Goal: Find specific page/section

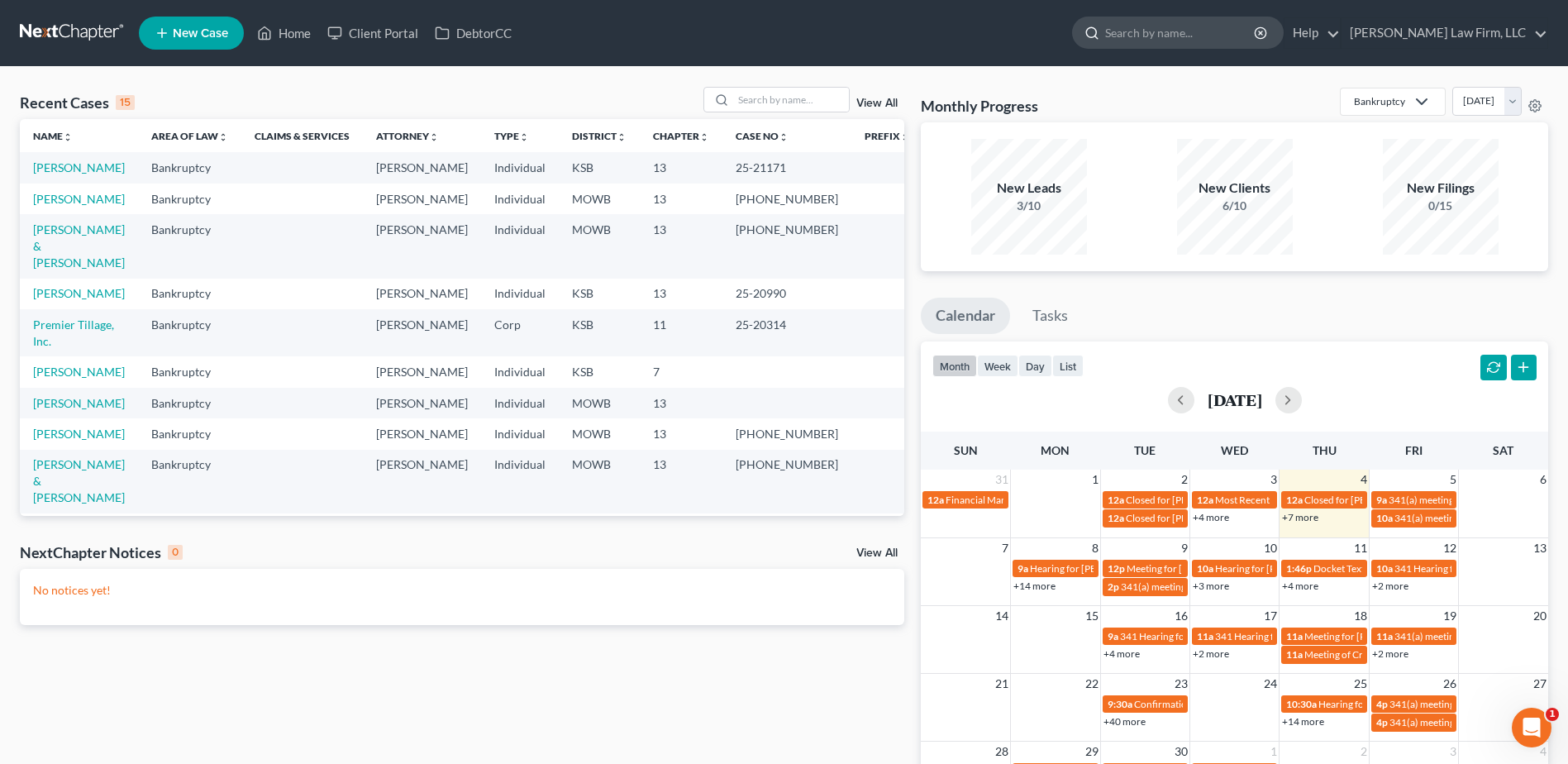
click at [1240, 45] on input "search" at bounding box center [1180, 33] width 152 height 31
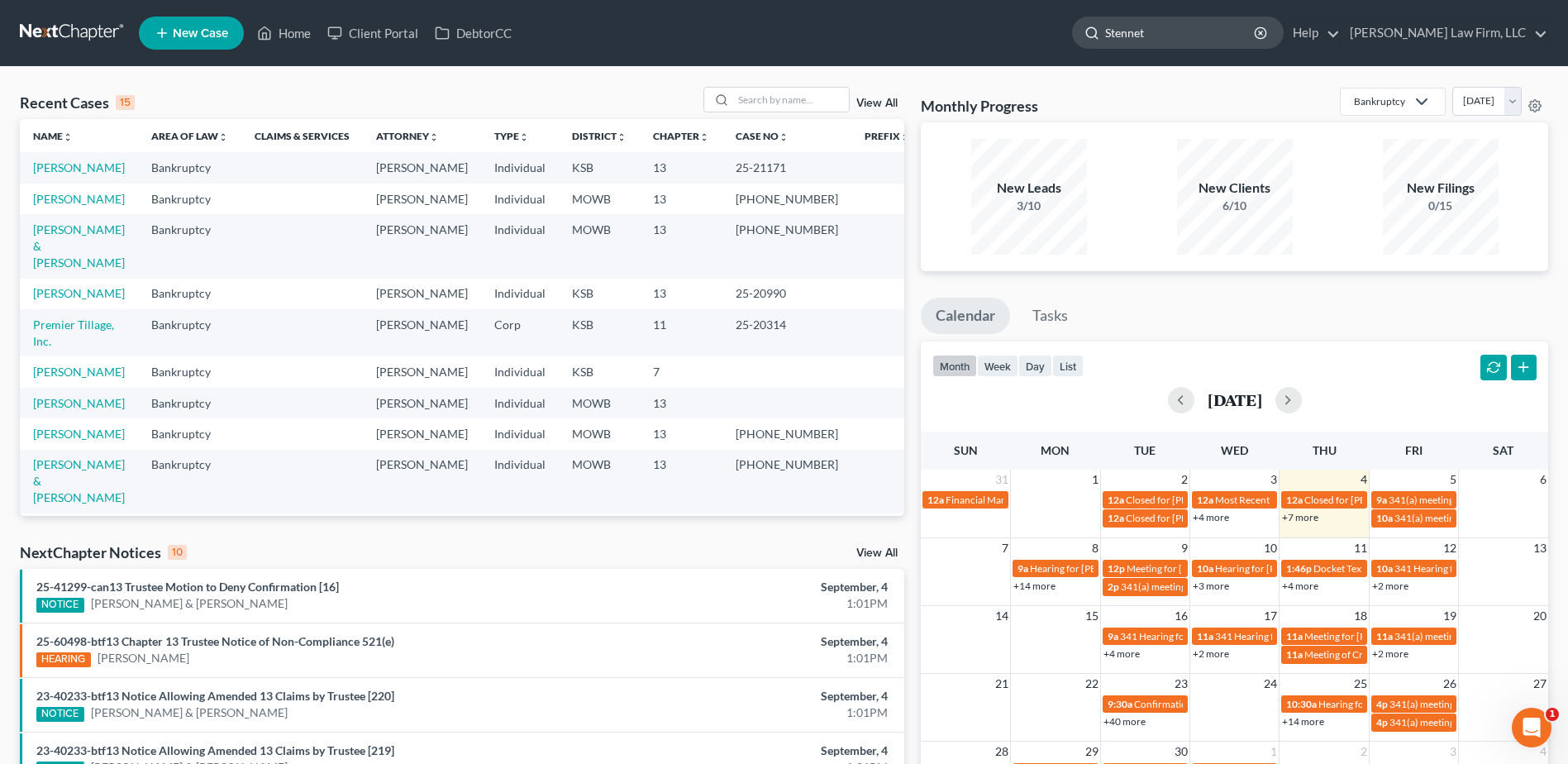
type input "Stennett"
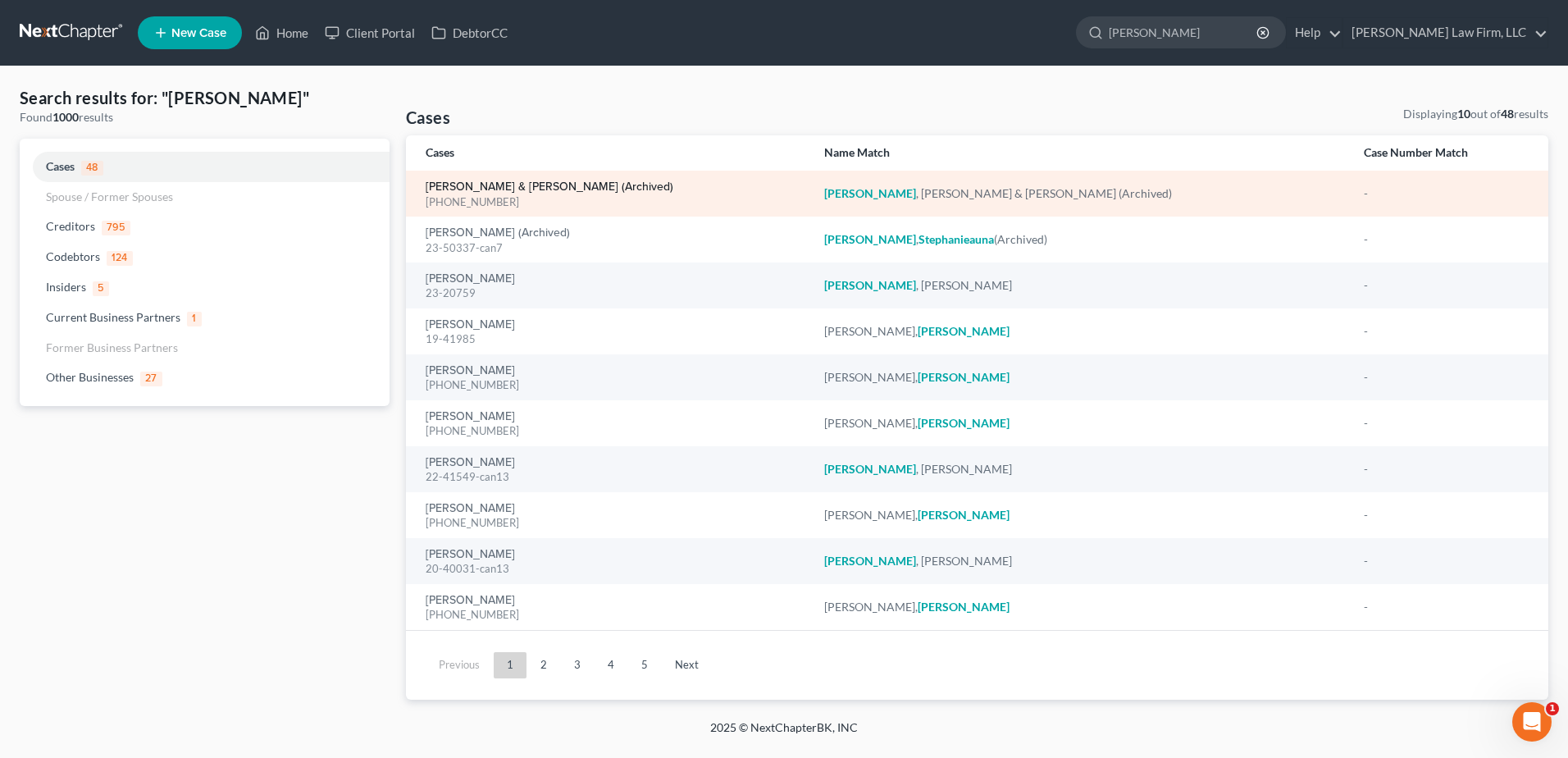
click at [471, 182] on link "Stennett, Charles & Caitlin (Archived)" at bounding box center [550, 187] width 248 height 11
select select "6"
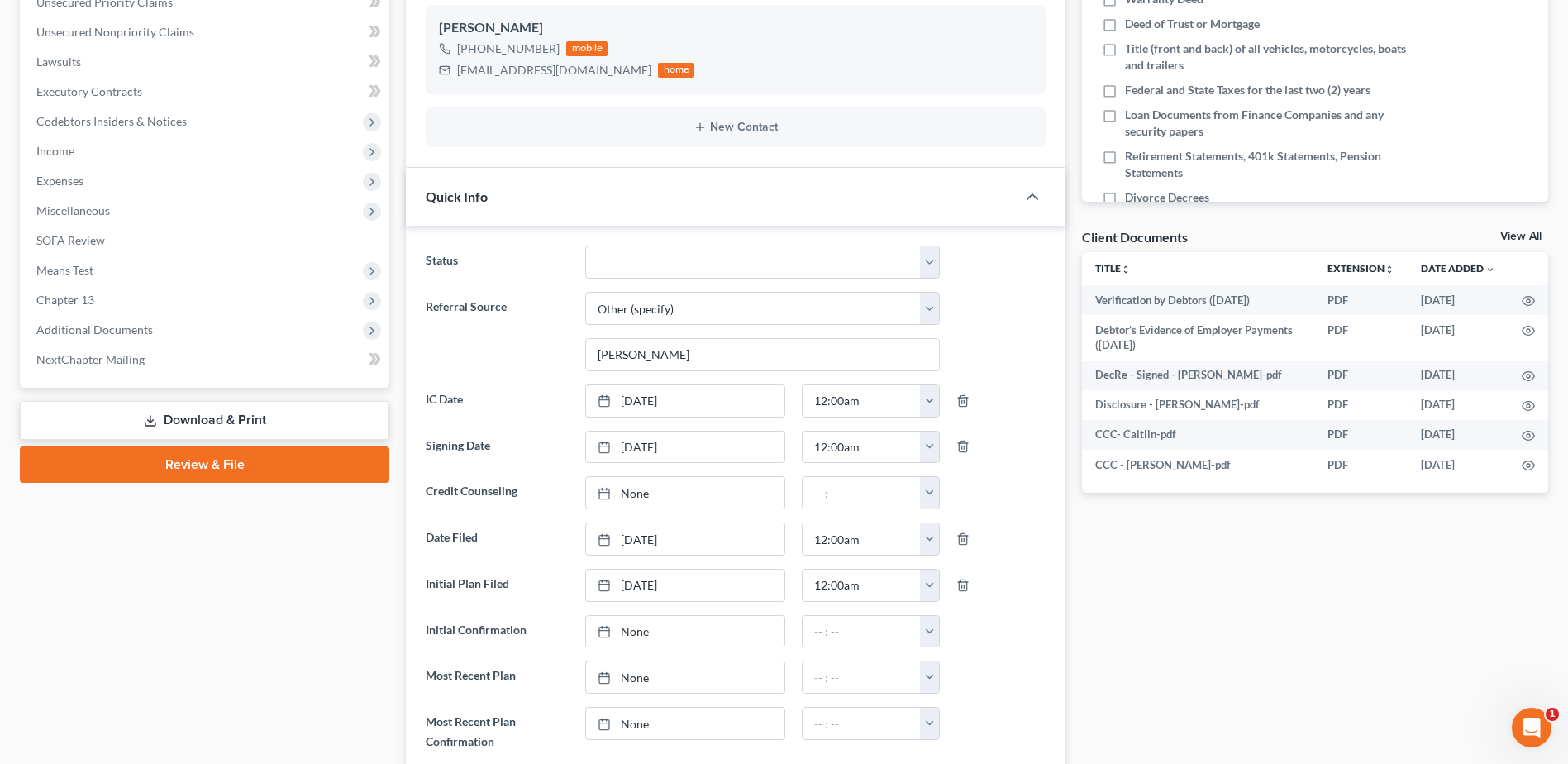
scroll to position [83, 0]
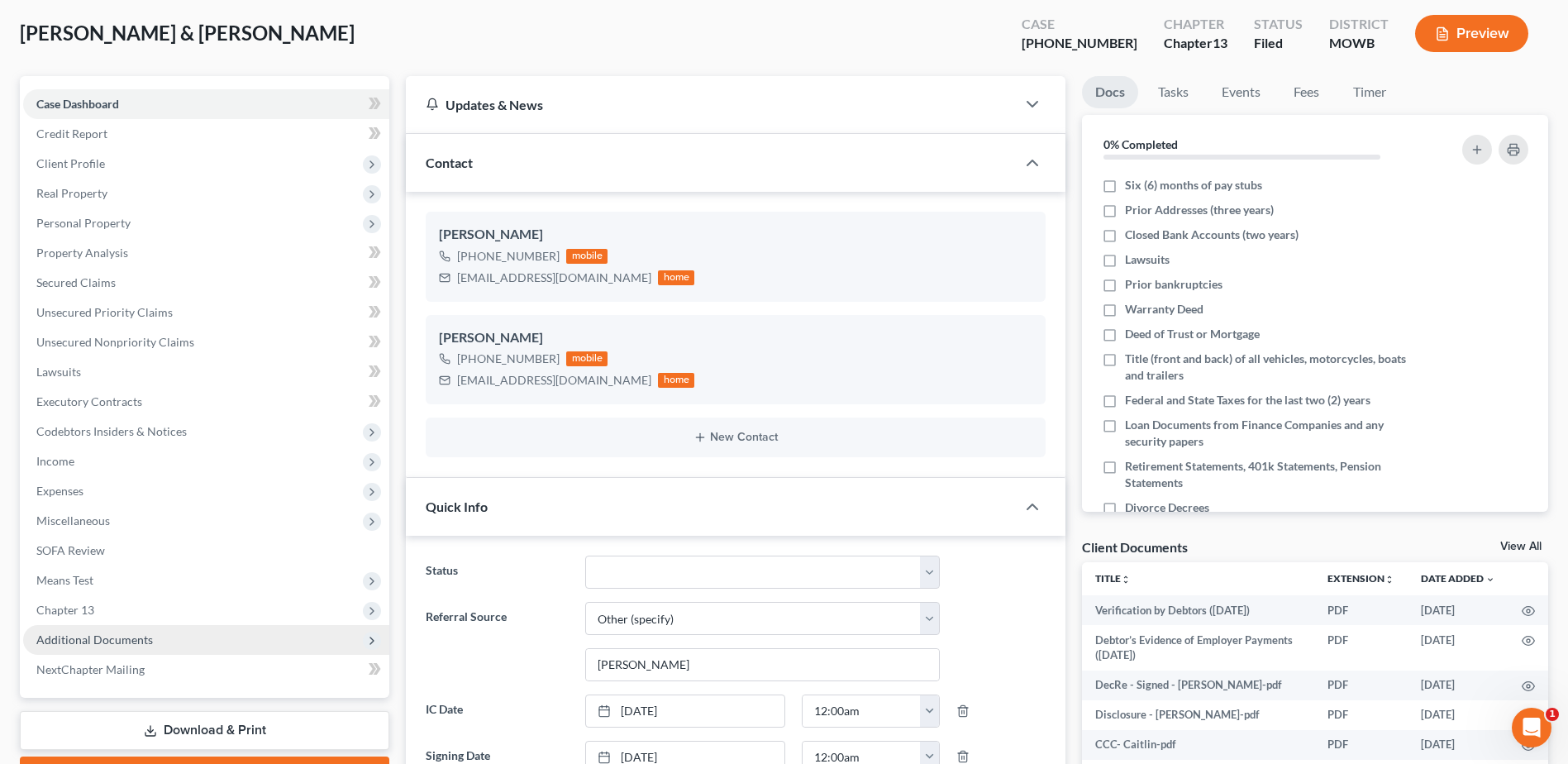
click at [63, 639] on span "Additional Documents" at bounding box center [94, 639] width 116 height 14
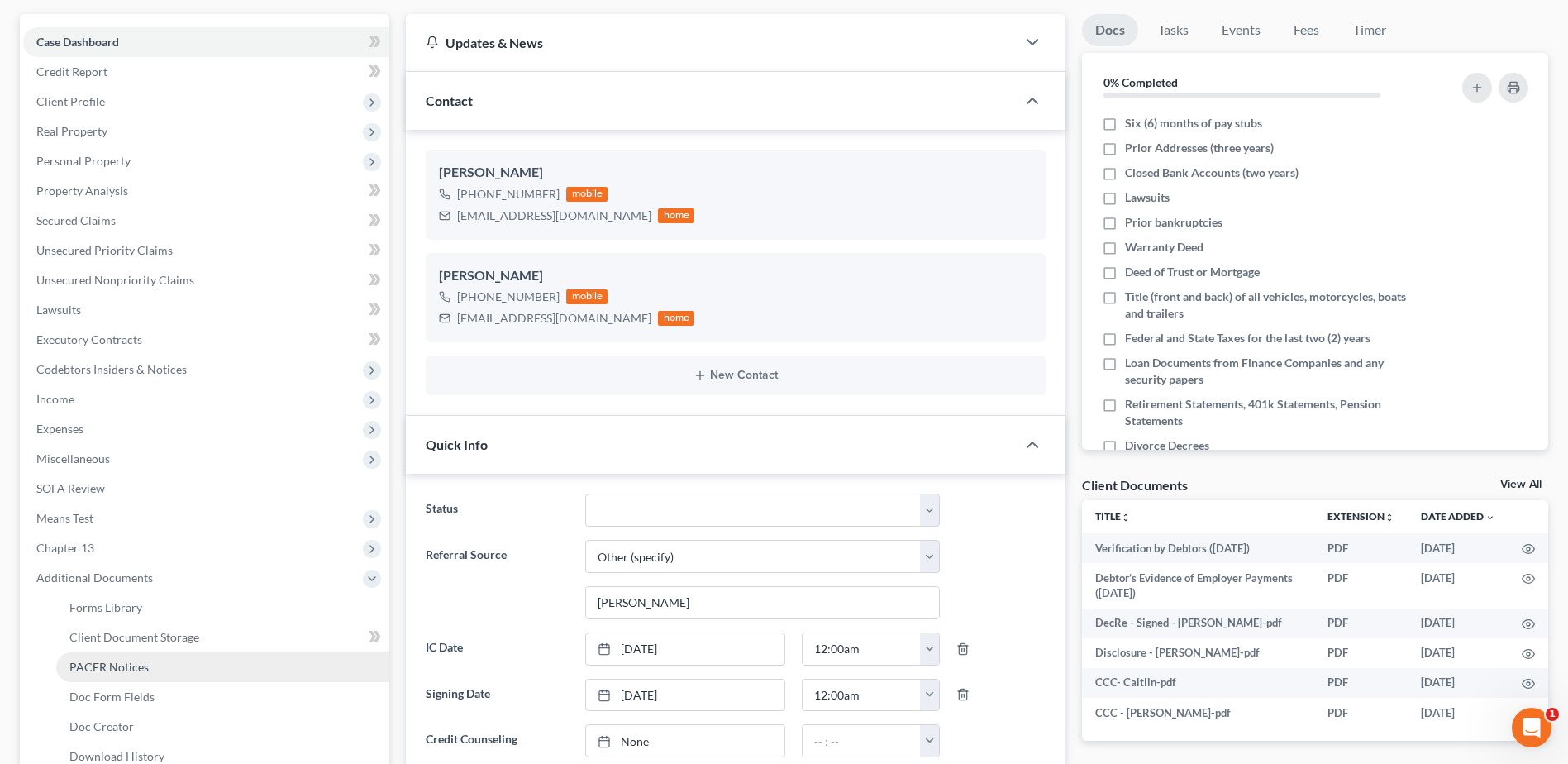
click at [87, 676] on link "PACER Notices" at bounding box center [223, 666] width 333 height 30
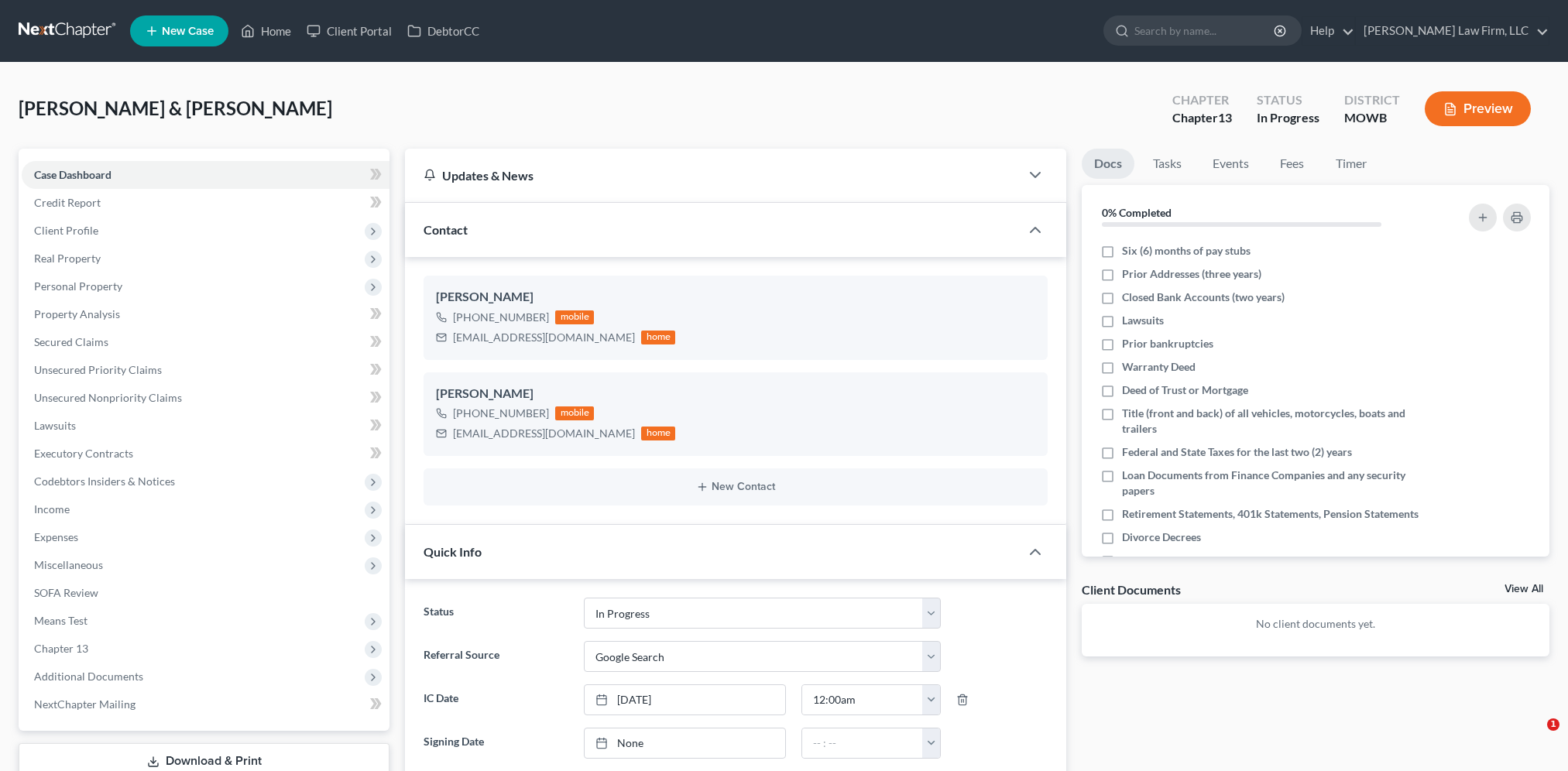
select select "4"
